Goal: Navigation & Orientation: Understand site structure

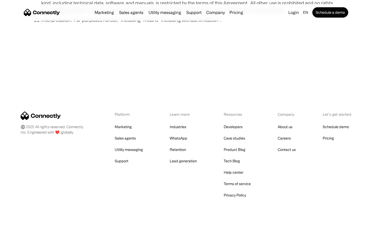
scroll to position [1900, 0]
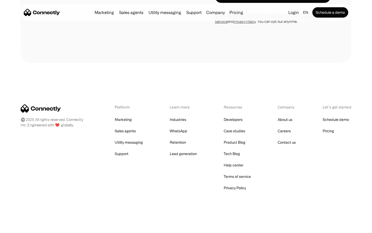
scroll to position [1680, 0]
